Goal: Obtain resource: Download file/media

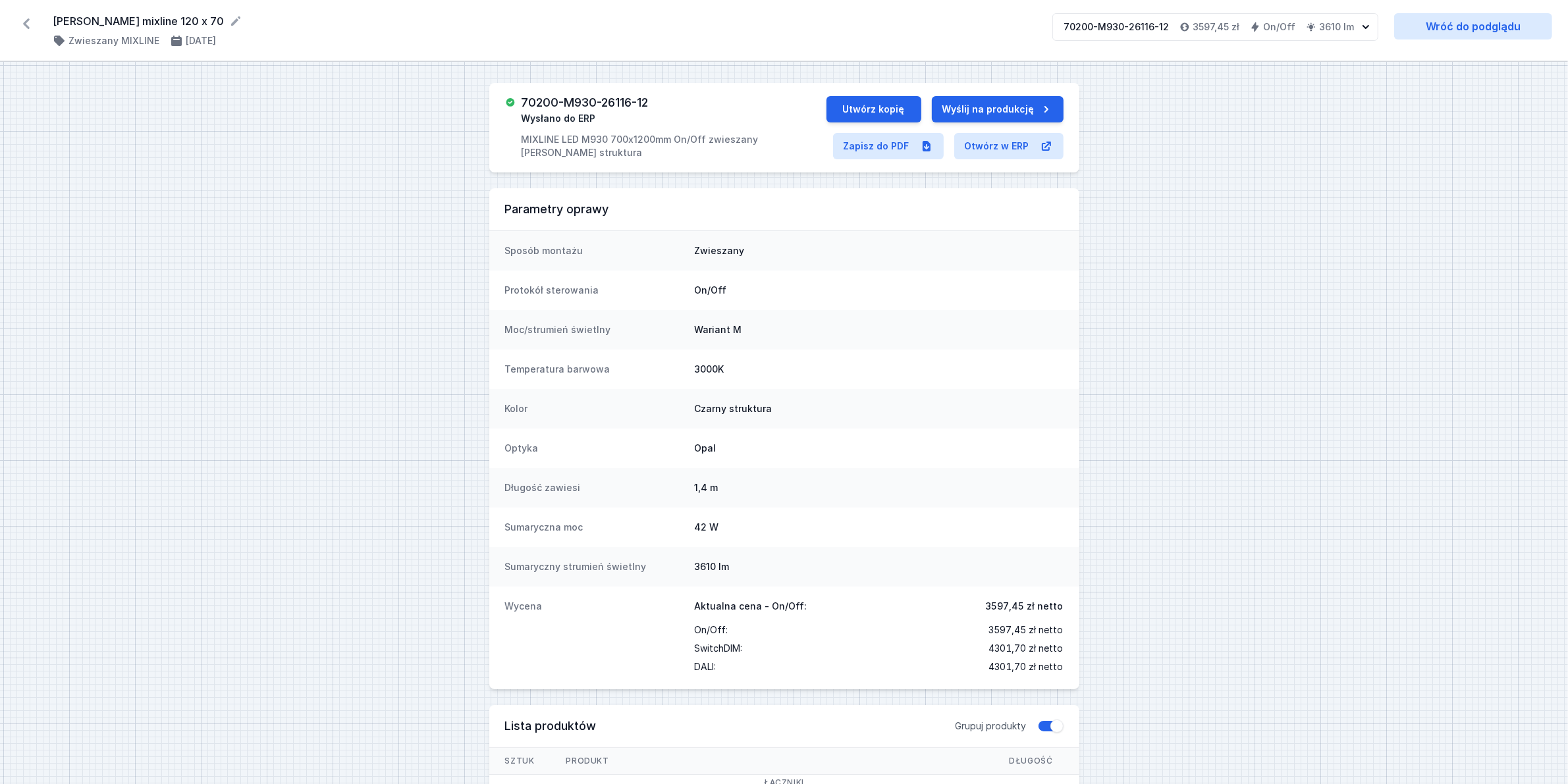
click at [30, 27] on icon at bounding box center [26, 23] width 21 height 21
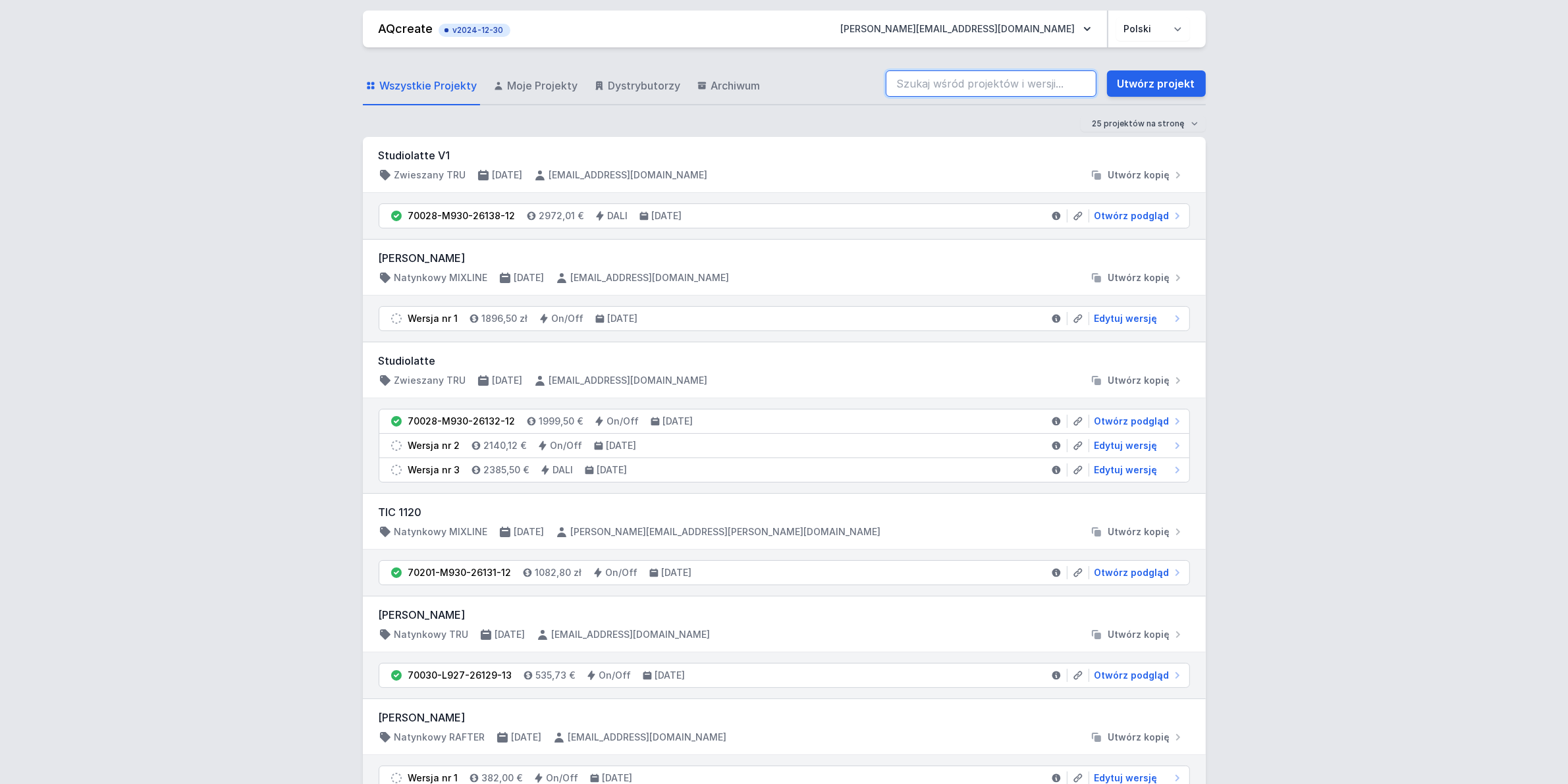
click at [933, 83] on input "search" at bounding box center [991, 83] width 211 height 27
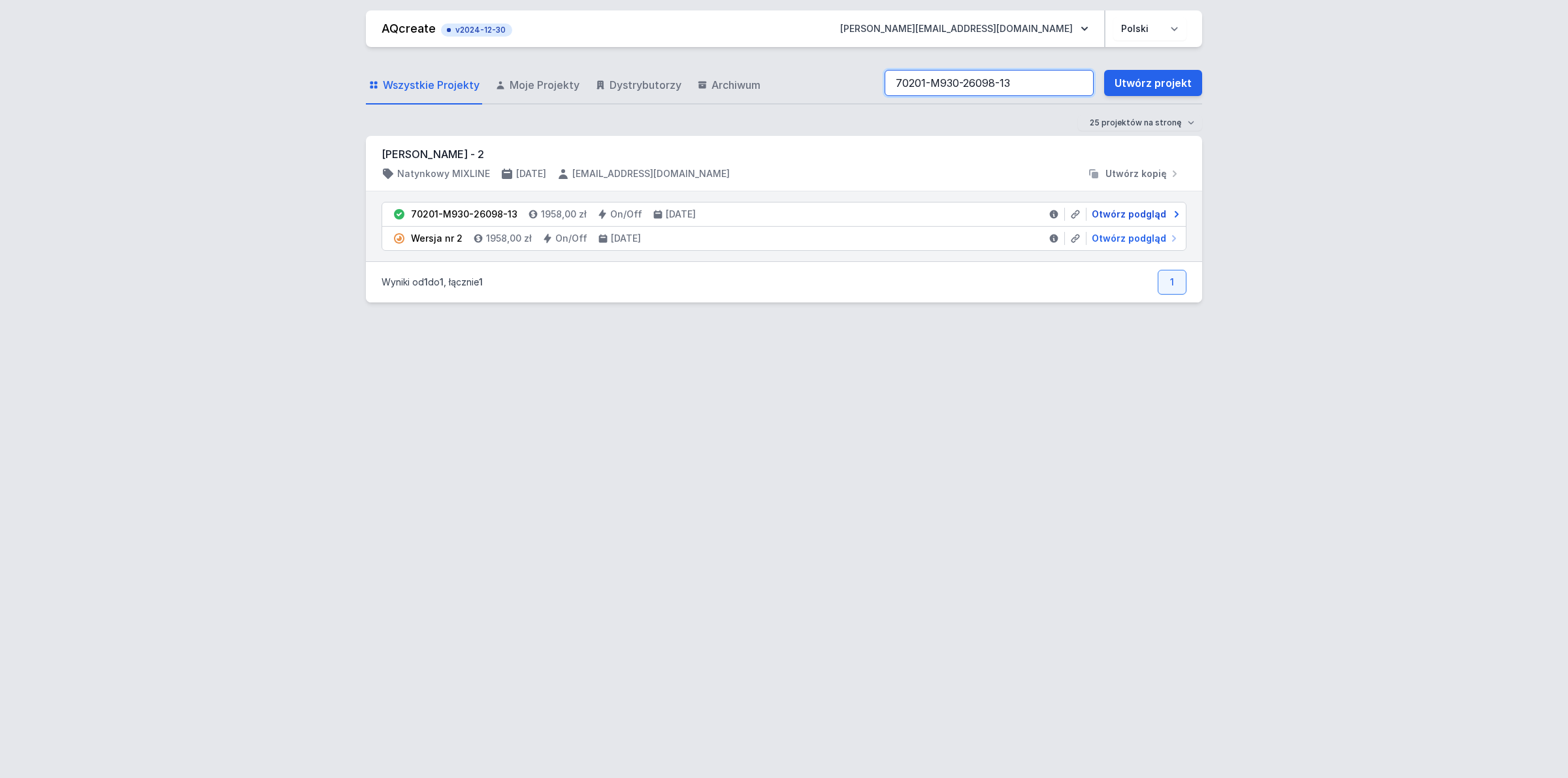
type input "70201-M930-26098-13"
drag, startPoint x: 1148, startPoint y: 210, endPoint x: 1141, endPoint y: 218, distance: 10.6
click at [1147, 209] on span "Otwórz podgląd" at bounding box center [1129, 214] width 75 height 13
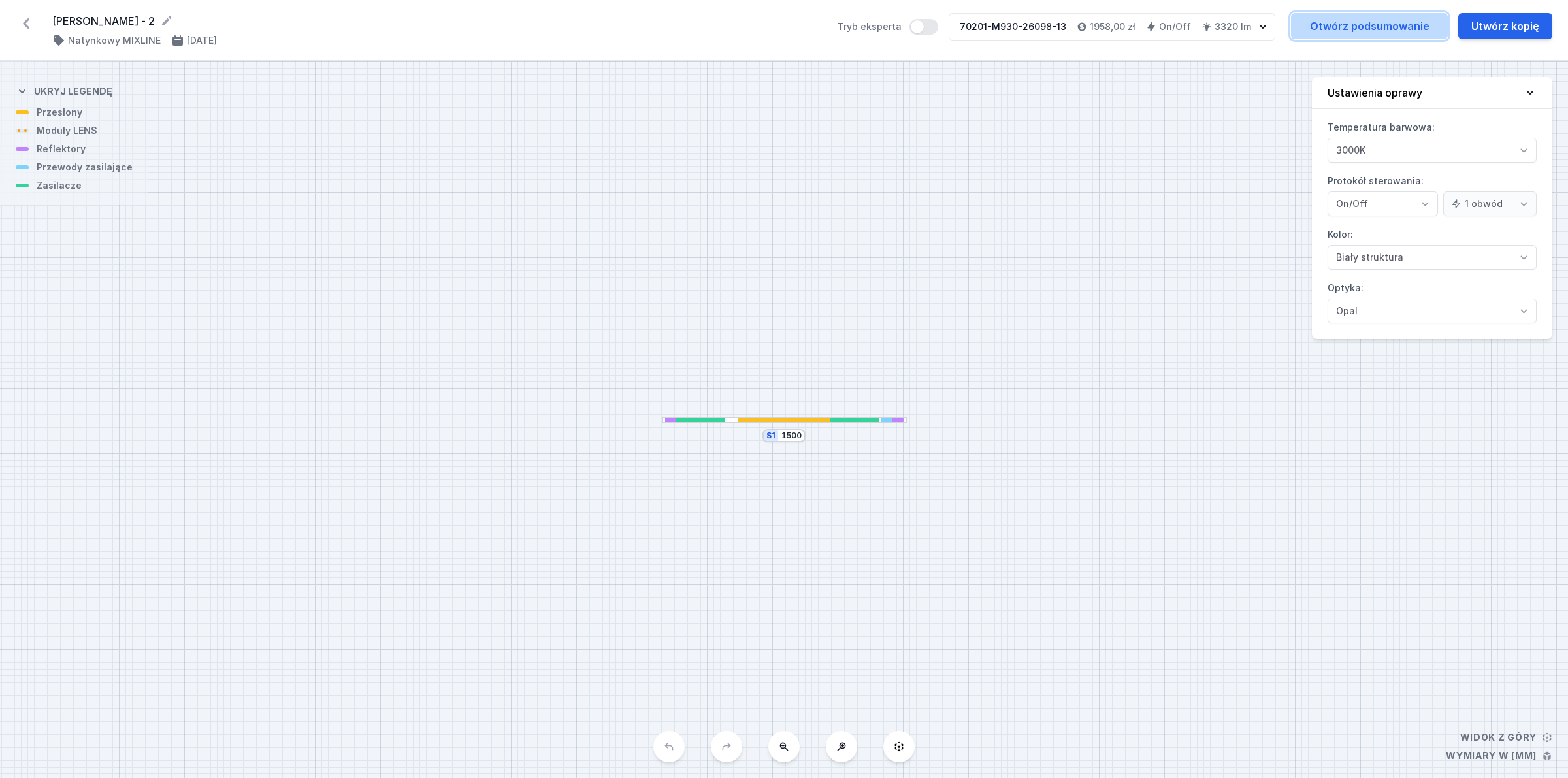
click at [1366, 24] on link "Otwórz podsumowanie" at bounding box center [1369, 26] width 157 height 26
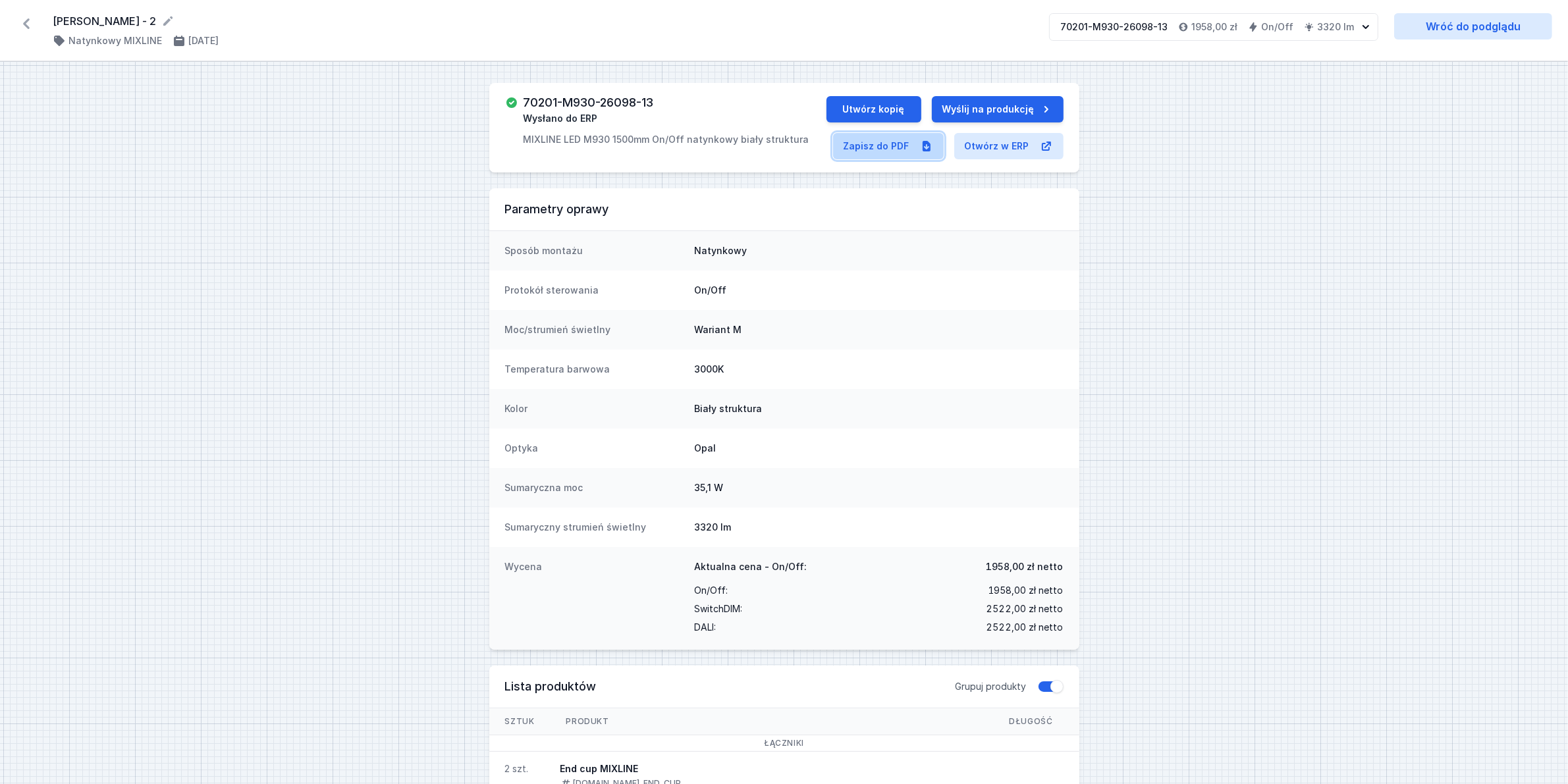
click at [856, 149] on link "Zapisz do PDF" at bounding box center [888, 146] width 110 height 27
